Goal: Transaction & Acquisition: Purchase product/service

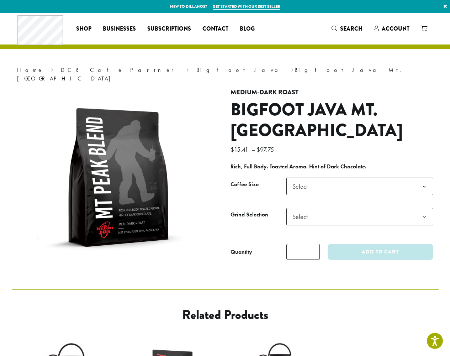
click at [303, 244] on input "*" at bounding box center [302, 252] width 33 height 16
type input "*"
click at [331, 210] on span "Select" at bounding box center [359, 216] width 147 height 17
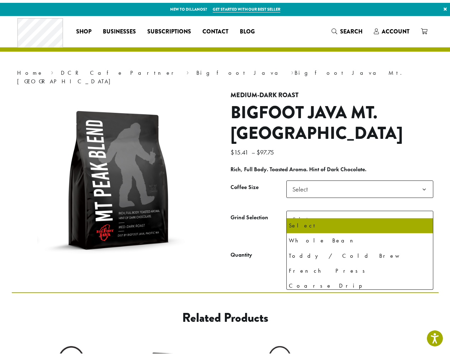
scroll to position [142, 0]
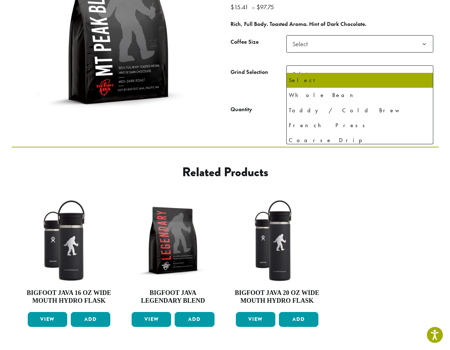
click at [359, 35] on span "Select" at bounding box center [359, 43] width 147 height 17
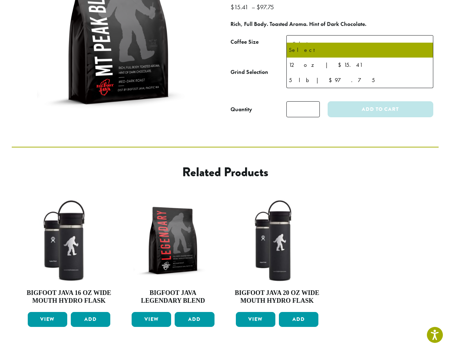
select select "*********"
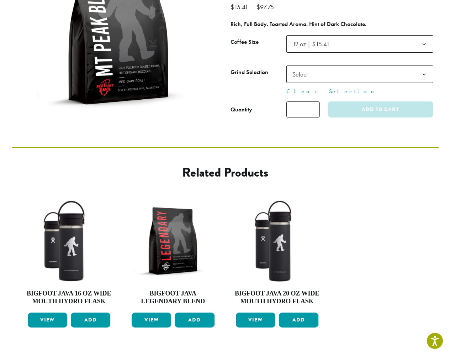
click at [331, 68] on span "Select" at bounding box center [359, 73] width 147 height 17
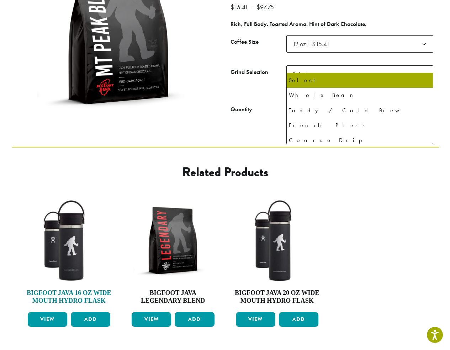
click at [69, 232] on img at bounding box center [69, 241] width 86 height 86
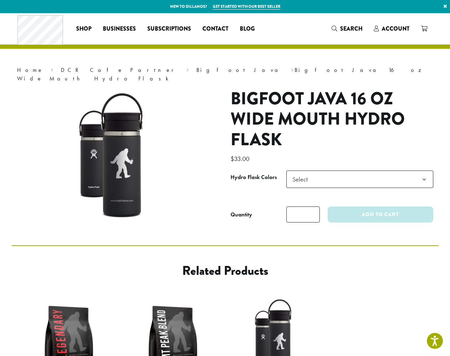
click at [303, 206] on input "*" at bounding box center [302, 214] width 33 height 16
type input "*"
click at [331, 188] on td "**********" at bounding box center [359, 185] width 147 height 30
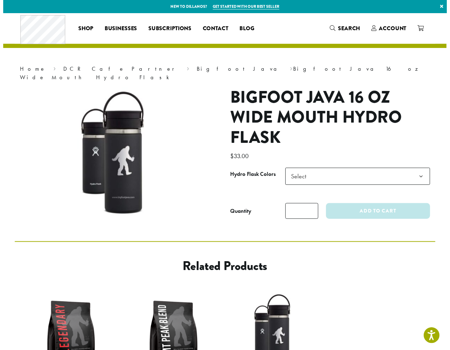
scroll to position [142, 0]
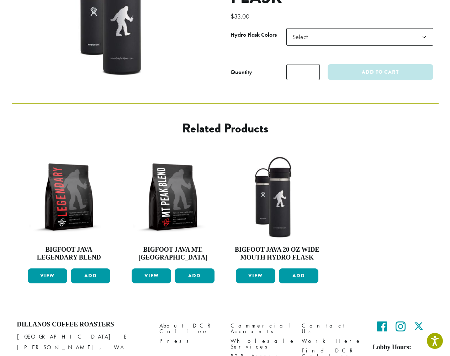
click at [302, 30] on span "Select" at bounding box center [301, 37] width 25 height 14
click at [359, 28] on span "Select" at bounding box center [359, 36] width 147 height 17
